Goal: Task Accomplishment & Management: Complete application form

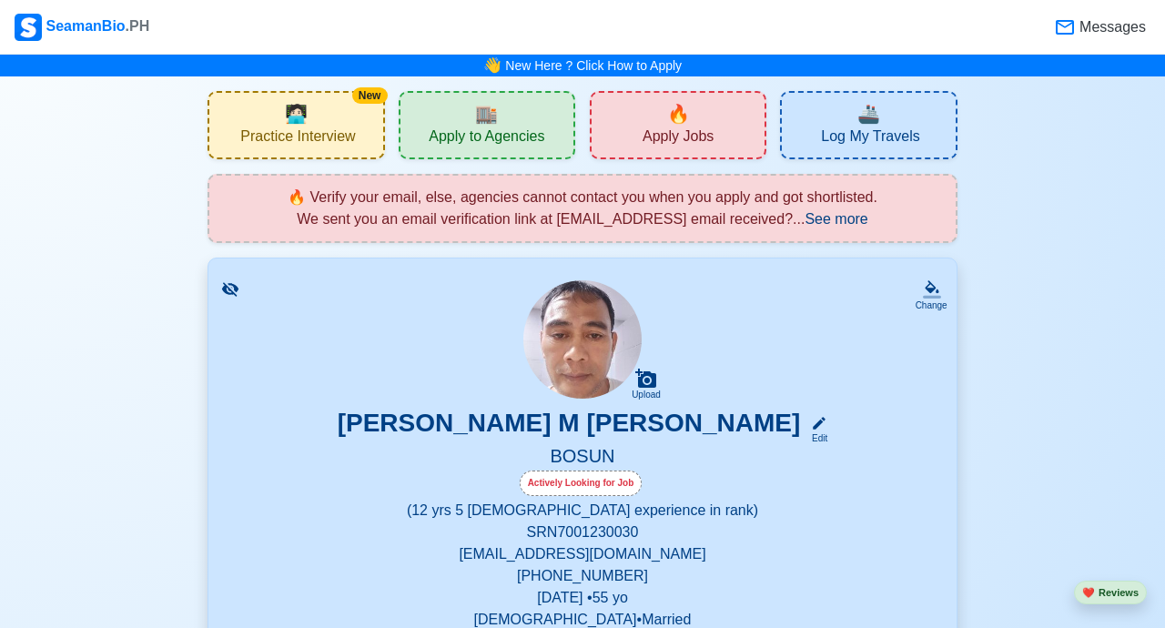
click at [526, 120] on div "🏬 Apply to Agencies" at bounding box center [487, 125] width 177 height 68
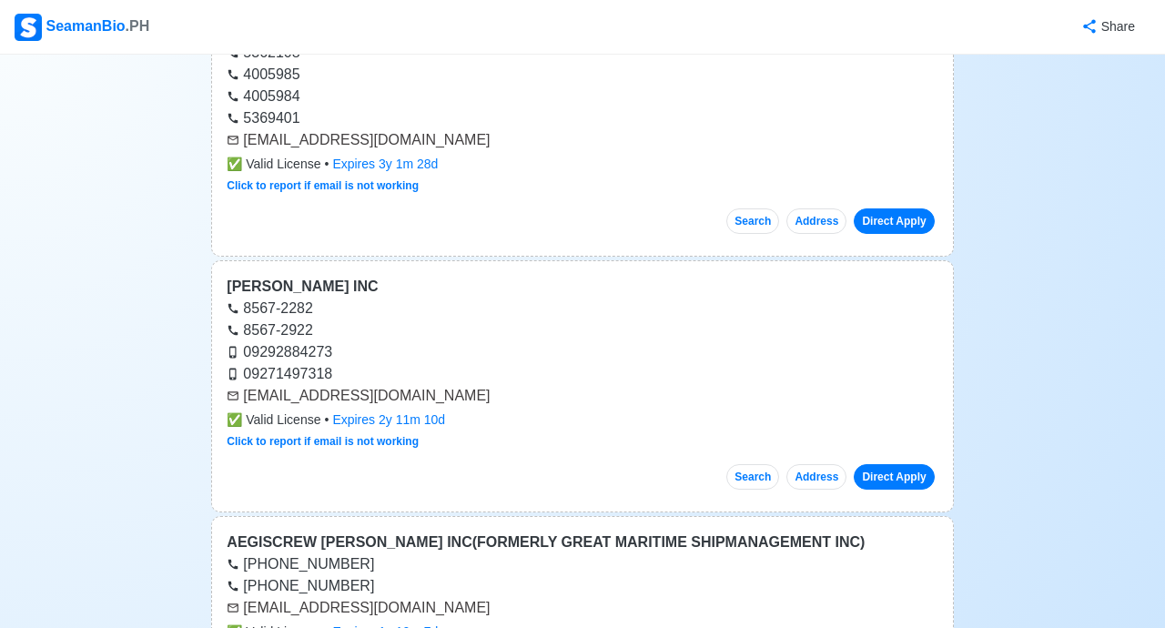
scroll to position [45799, 0]
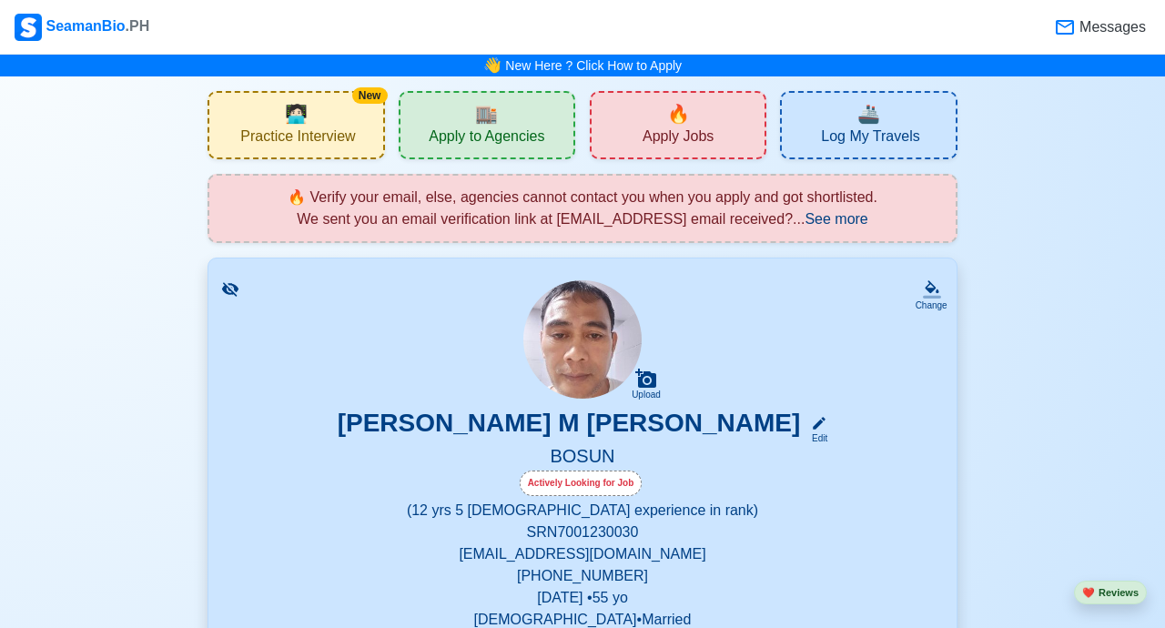
click at [506, 118] on div "🏬 Apply to Agencies" at bounding box center [487, 125] width 177 height 68
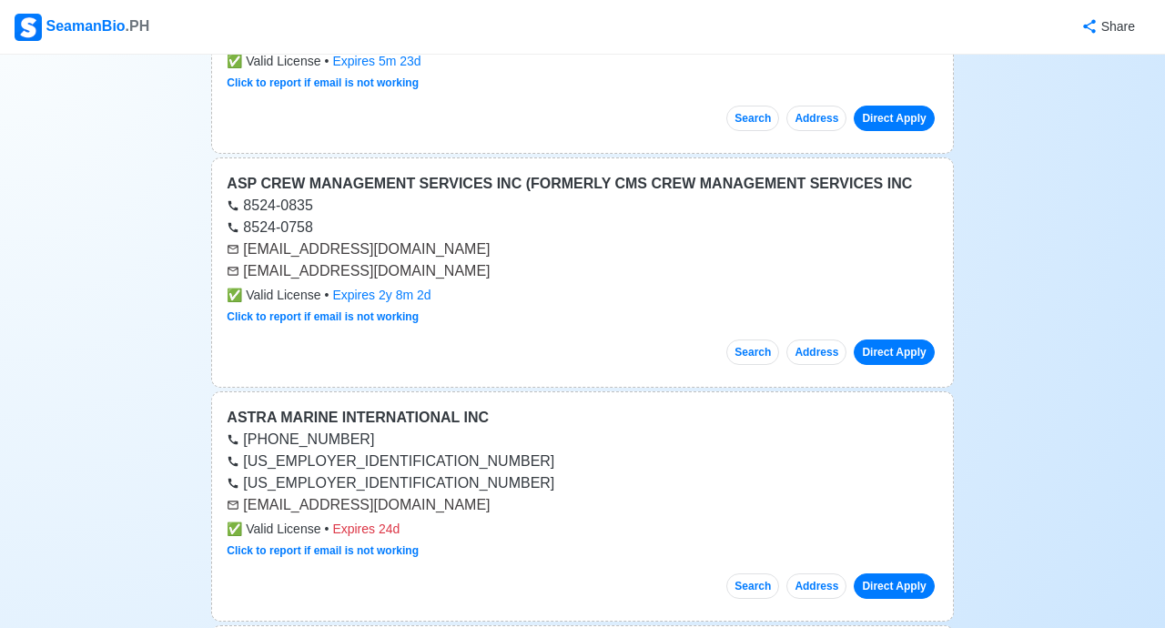
scroll to position [50487, 0]
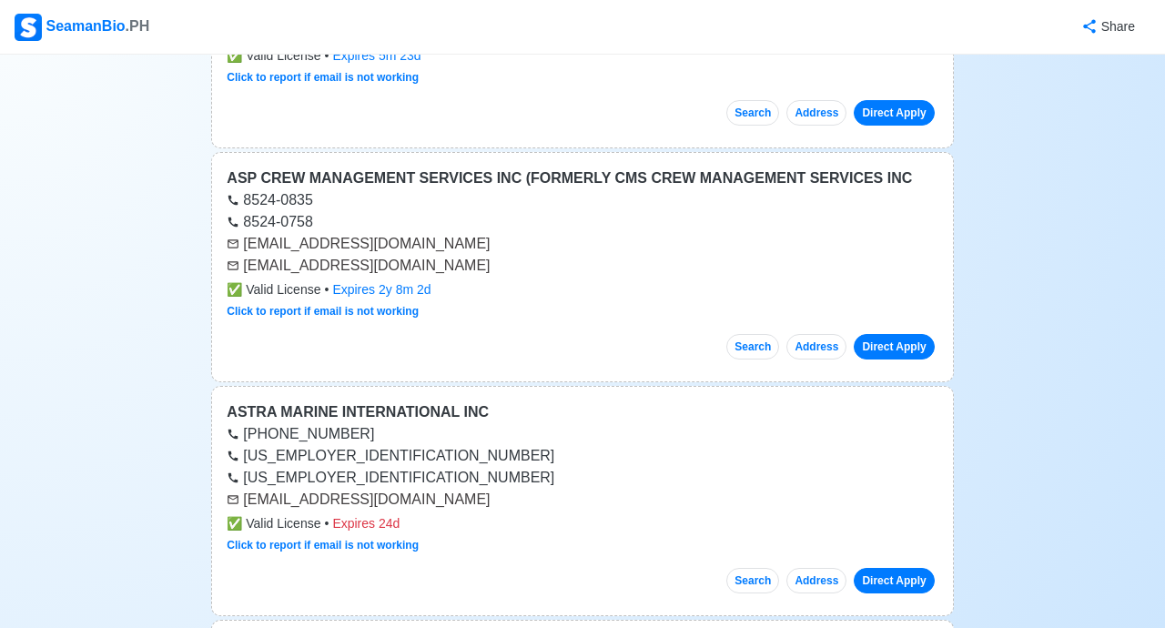
click at [837, 467] on div "[US_EMPLOYER_IDENTIFICATION_NUMBER]" at bounding box center [582, 478] width 711 height 22
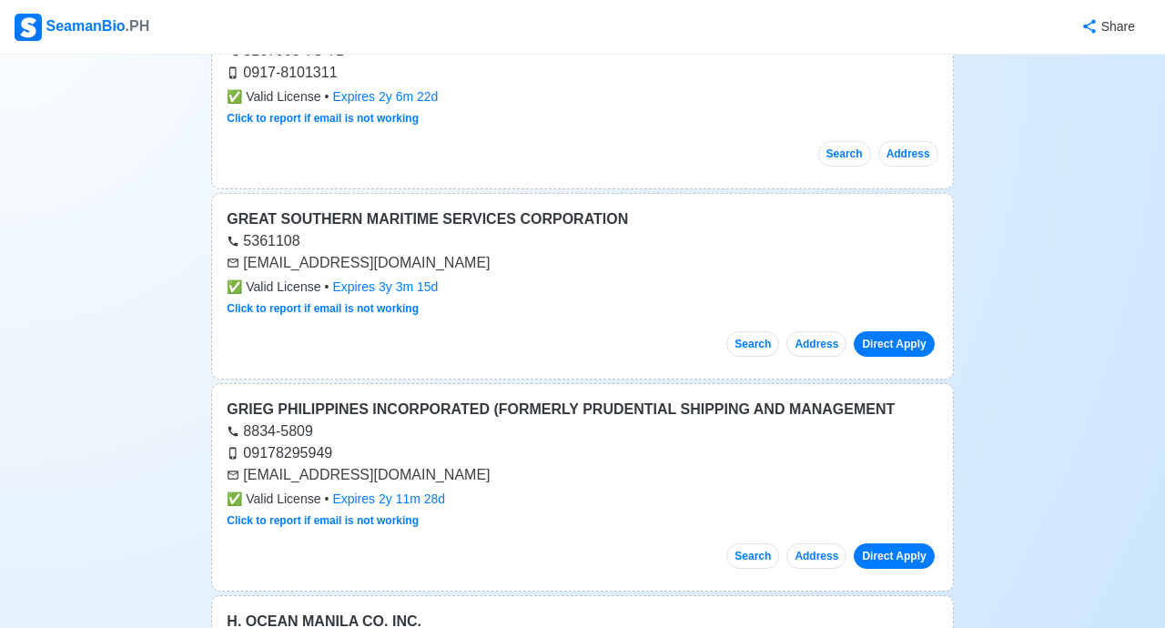
scroll to position [0, 0]
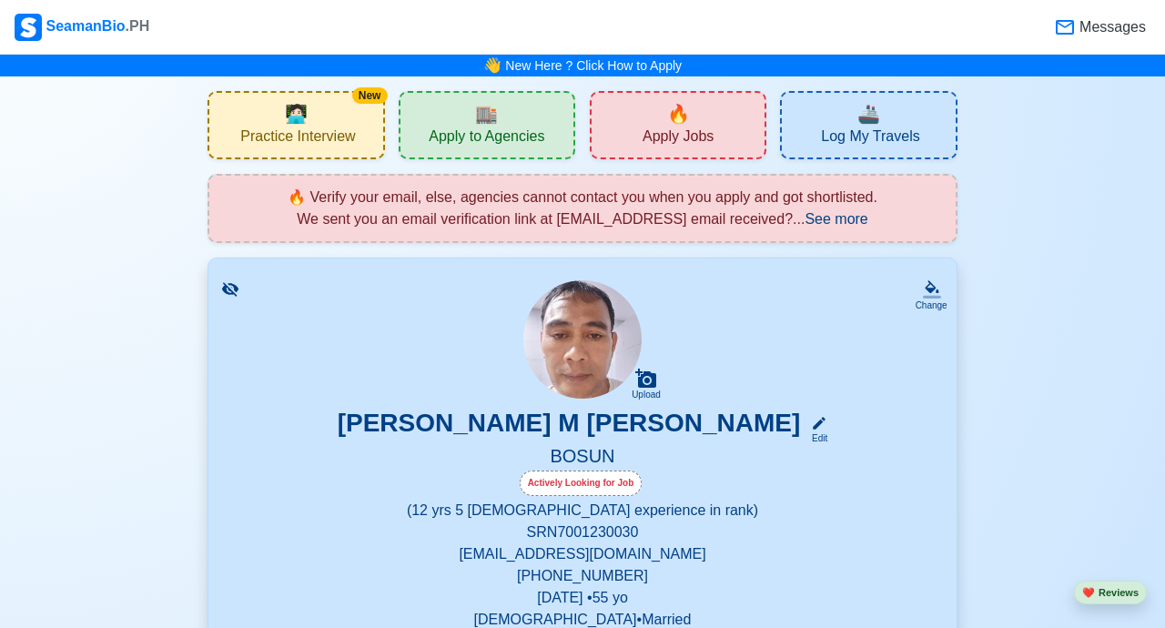
click at [720, 138] on div "🔥 Apply Jobs" at bounding box center [678, 125] width 177 height 68
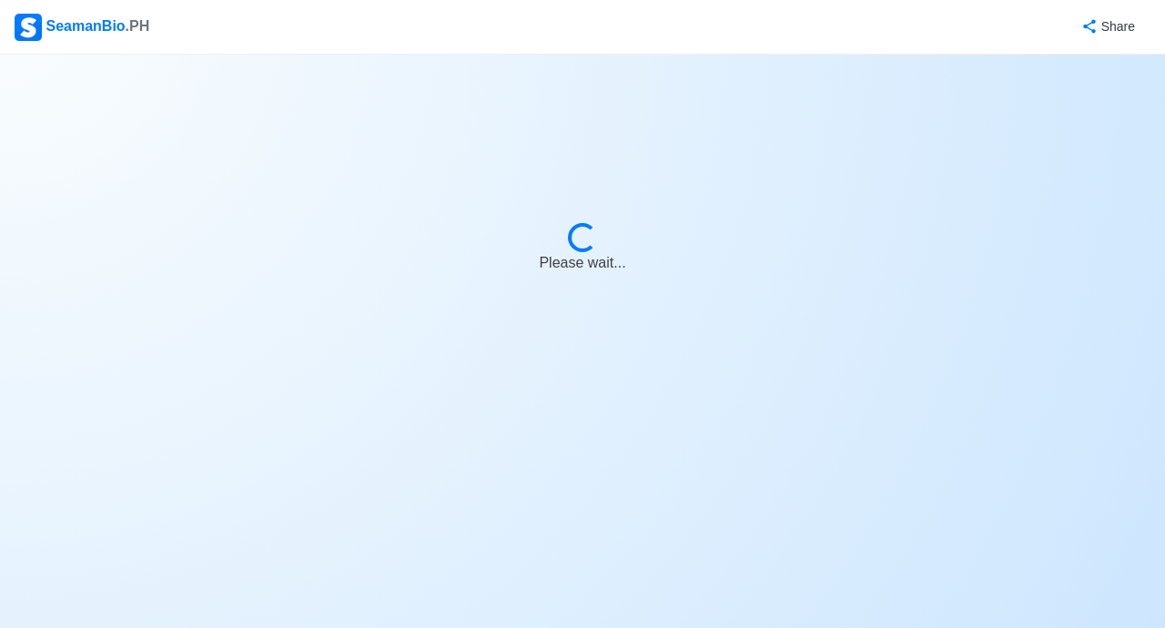
select select "Bosun"
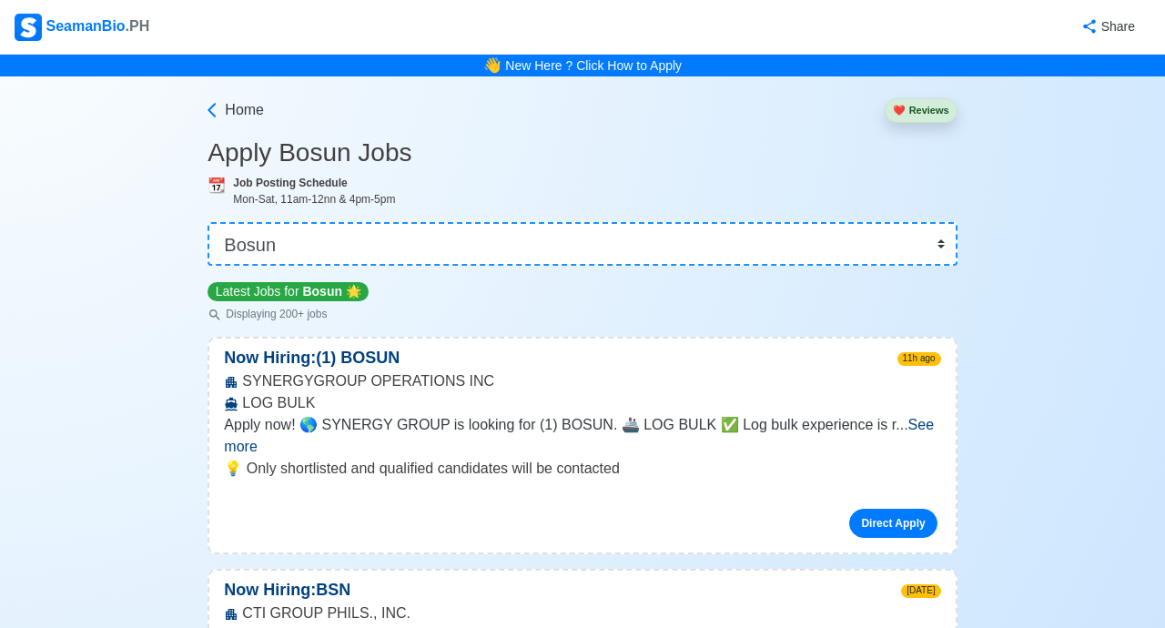
click at [907, 429] on span "See more" at bounding box center [579, 435] width 710 height 37
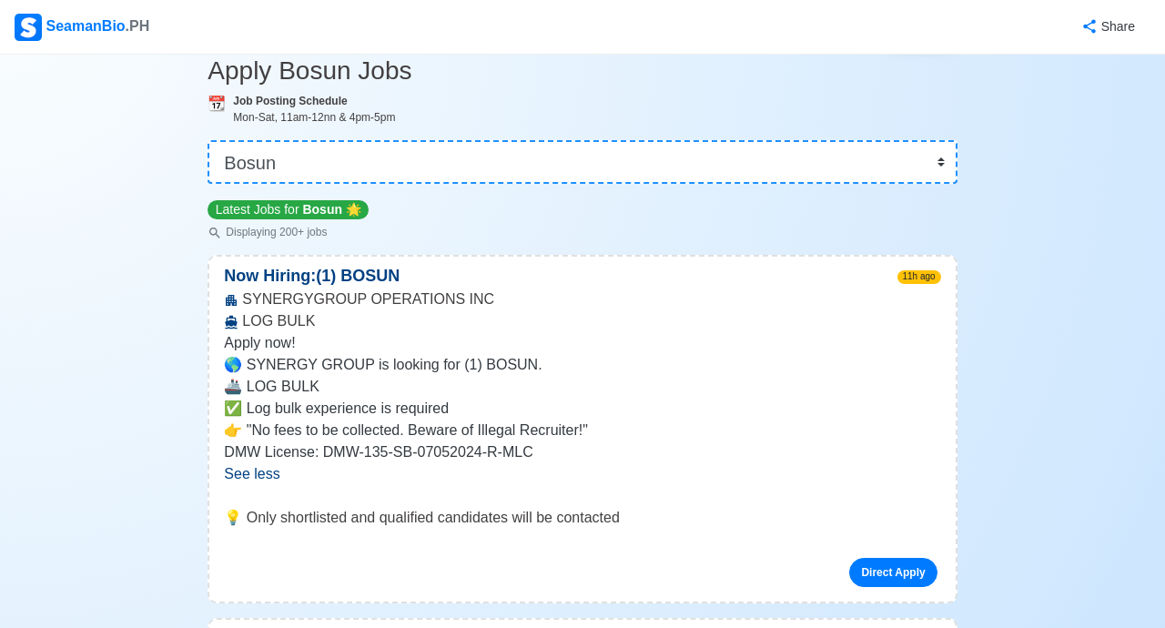
scroll to position [85, 0]
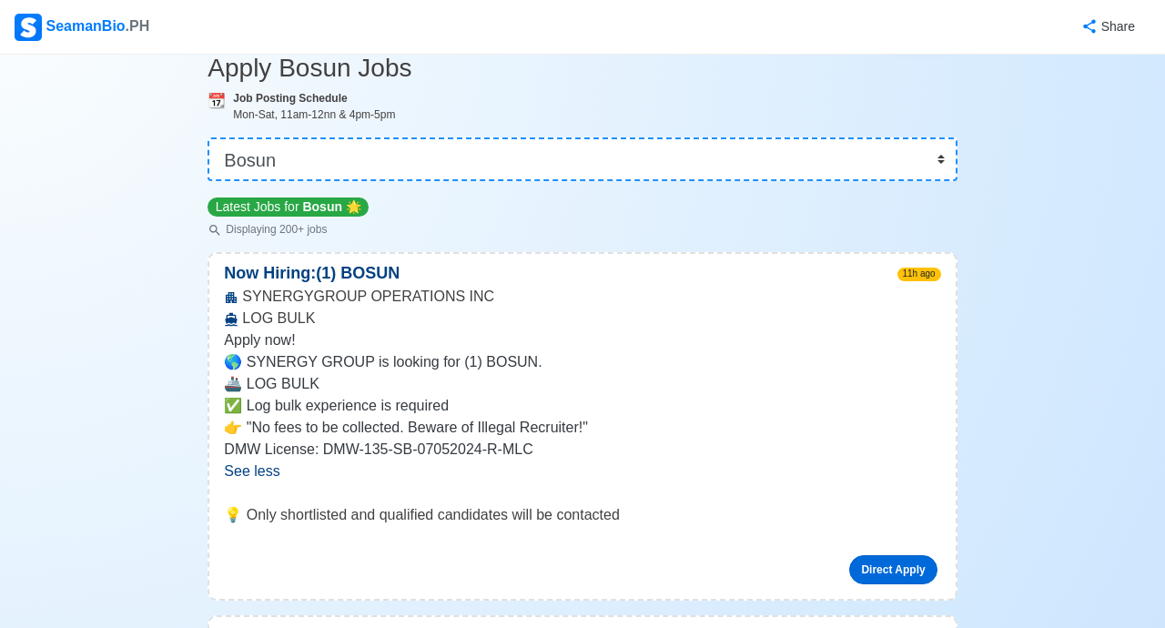
click at [892, 571] on link "Direct Apply" at bounding box center [892, 569] width 87 height 29
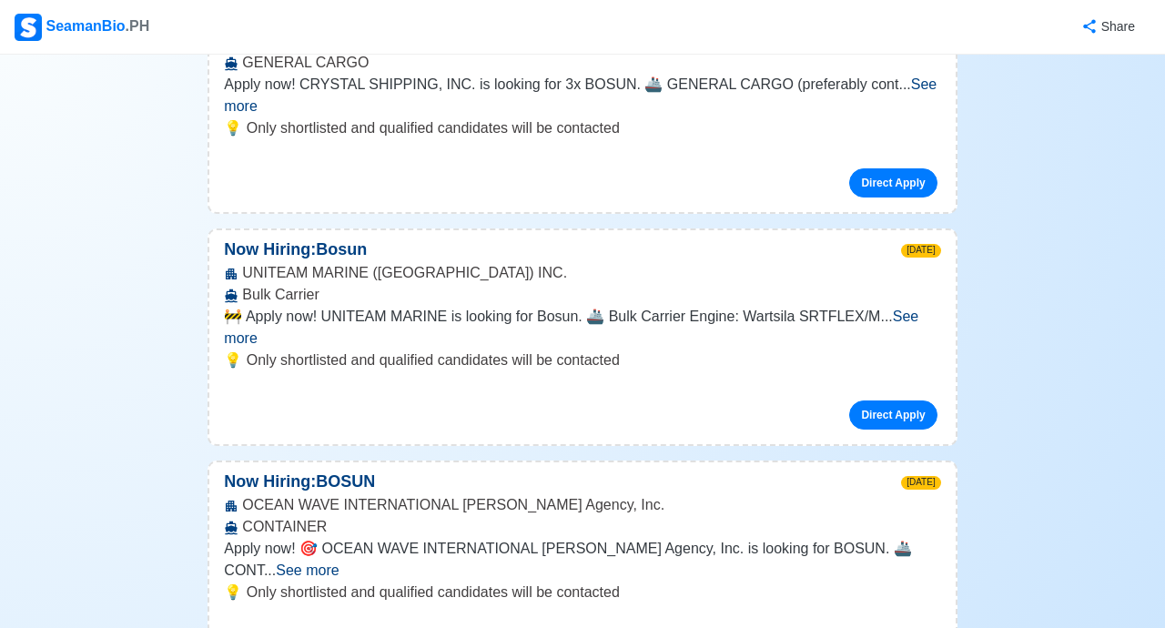
scroll to position [1166, 0]
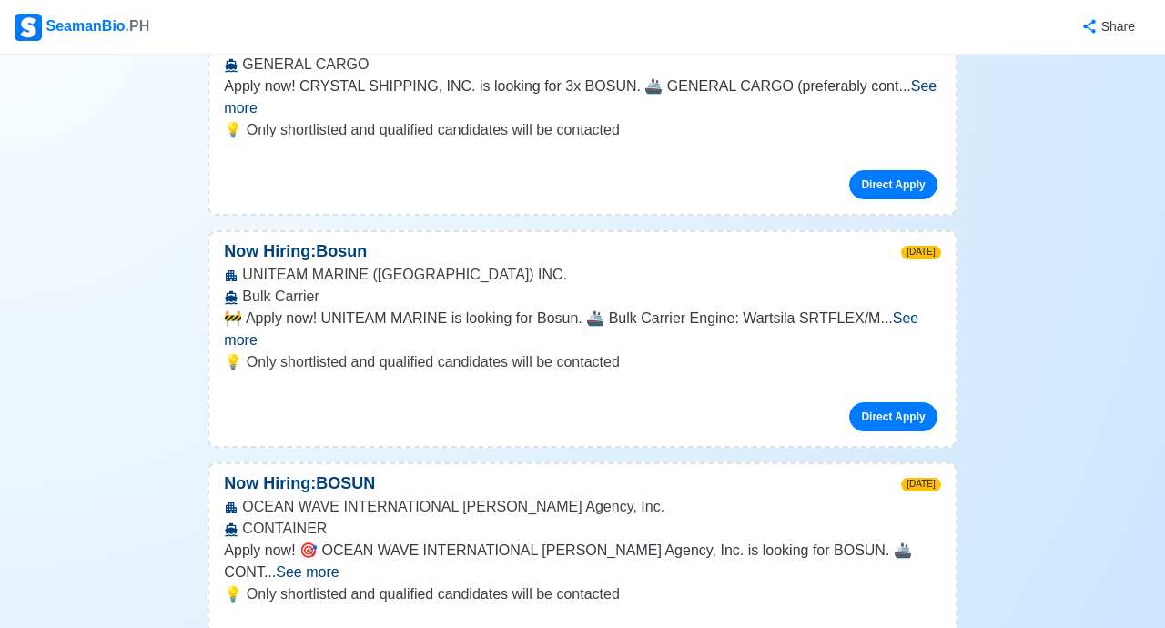
click at [887, 402] on link "Direct Apply" at bounding box center [892, 416] width 87 height 29
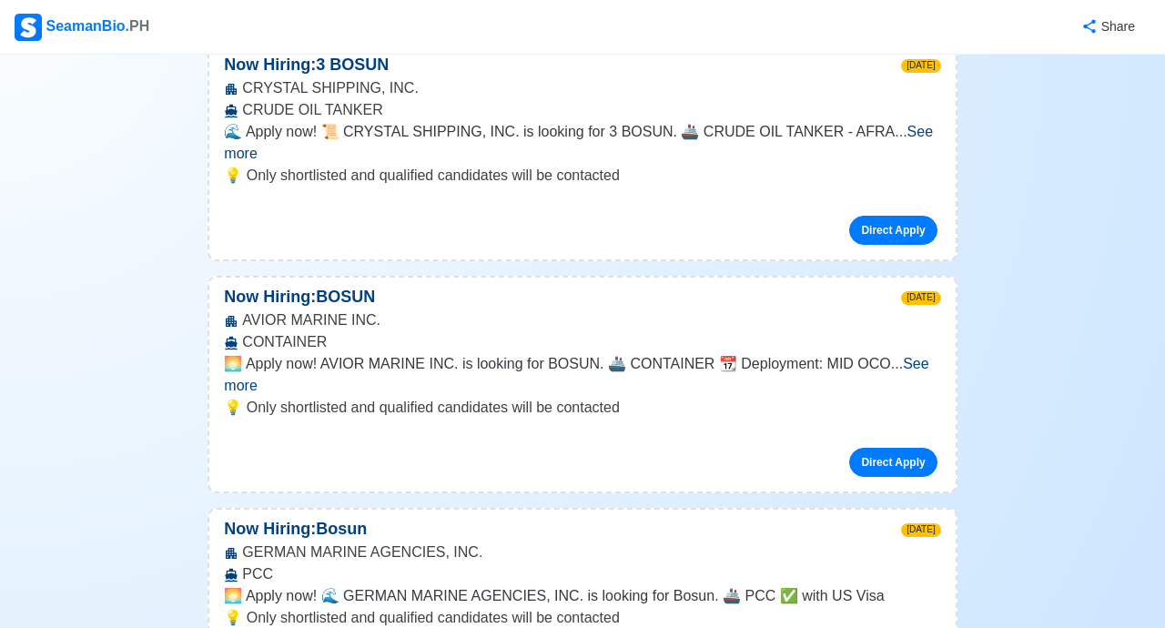
scroll to position [4820, 0]
